Goal: Task Accomplishment & Management: Manage account settings

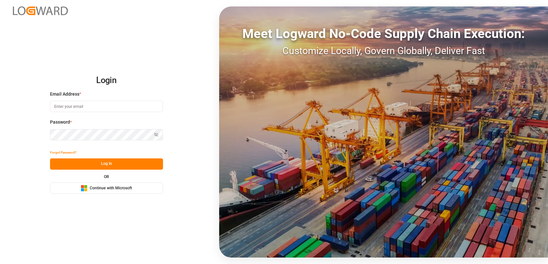
type input "nikolaus.sievers@lamotte-food.de"
click at [113, 190] on span "Continue with Microsoft" at bounding box center [111, 189] width 42 height 6
